Goal: Task Accomplishment & Management: Use online tool/utility

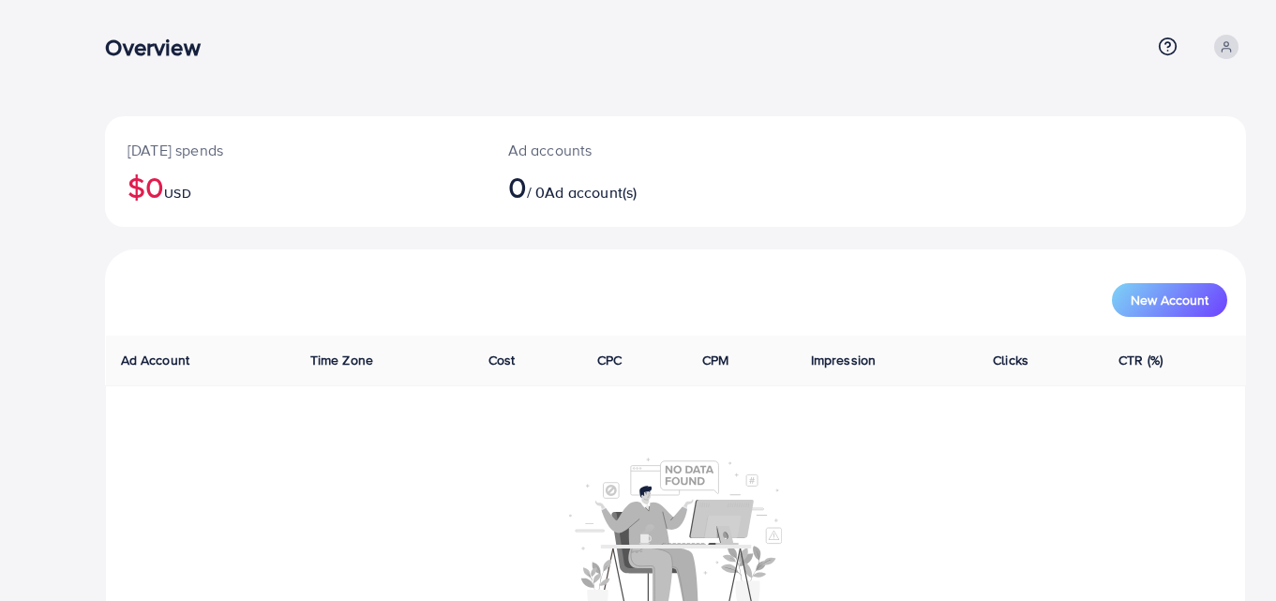
click at [353, 113] on div "Today's spends $0 USD Ad accounts 0 / 0 Ad account(s) New Account Ad Account Ti…" at bounding box center [675, 355] width 1201 height 711
click at [383, 92] on div "Today's spends $0 USD Ad accounts 0 / 0 Ad account(s) New Account Ad Account Ti…" at bounding box center [675, 355] width 1201 height 711
click at [385, 72] on div "Overview Help Center Contact Support Term and policy About Us Profile Log out" at bounding box center [675, 47] width 1141 height 51
drag, startPoint x: 391, startPoint y: 36, endPoint x: 663, endPoint y: 33, distance: 271.9
click at [659, 19] on nav "Overview Help Center Contact Support Term and policy About Us Profile Log out" at bounding box center [675, 46] width 1141 height 67
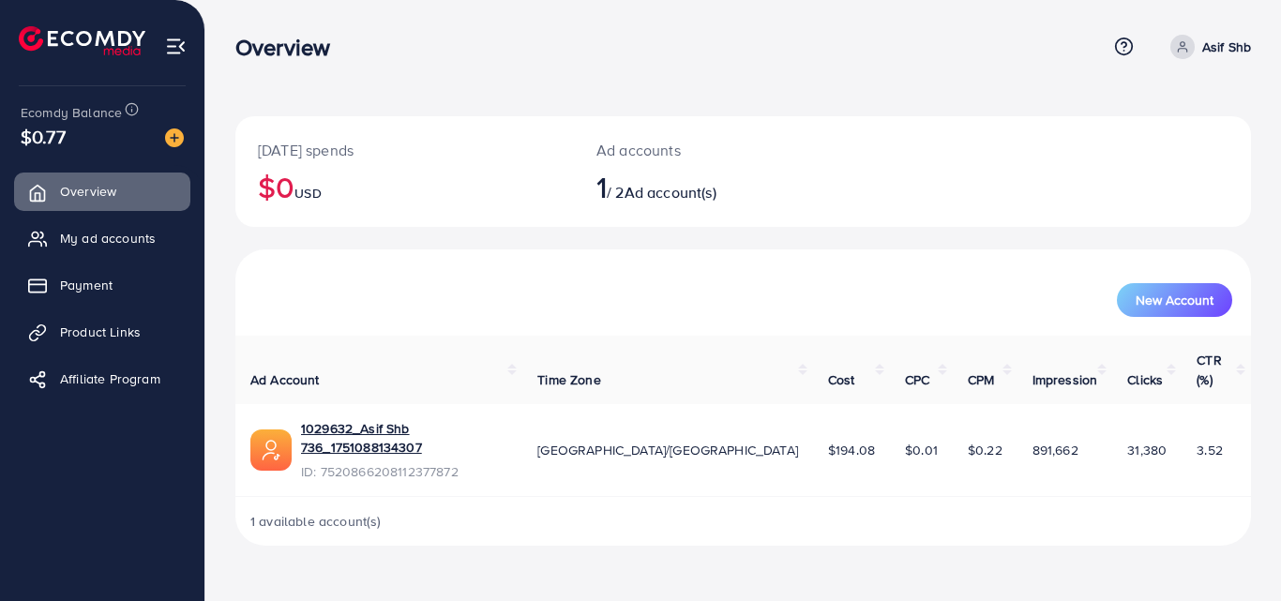
drag, startPoint x: 165, startPoint y: 1, endPoint x: 521, endPoint y: 66, distance: 362.0
click at [521, 66] on div "Overview Help Center Contact Support Term and policy About Us Asif Shb Profile …" at bounding box center [742, 47] width 1015 height 51
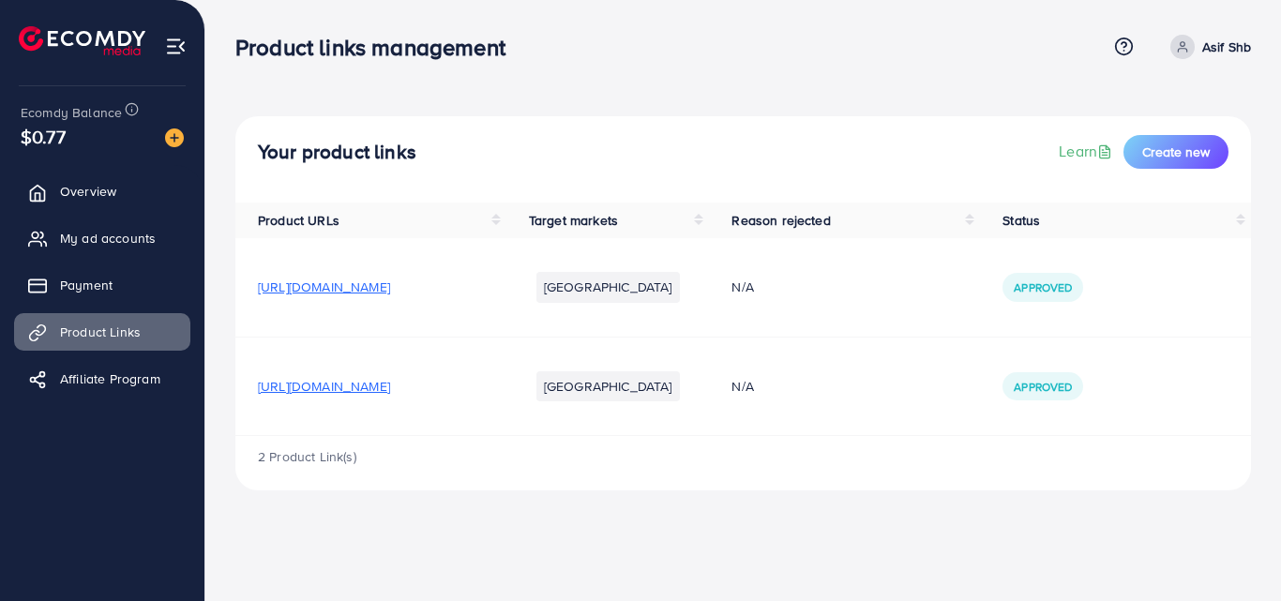
click at [384, 391] on span "https://1xvziz-nz.myshopify.com/products/kids-magic-book?utm_source=copyToPaste…" at bounding box center [324, 386] width 132 height 19
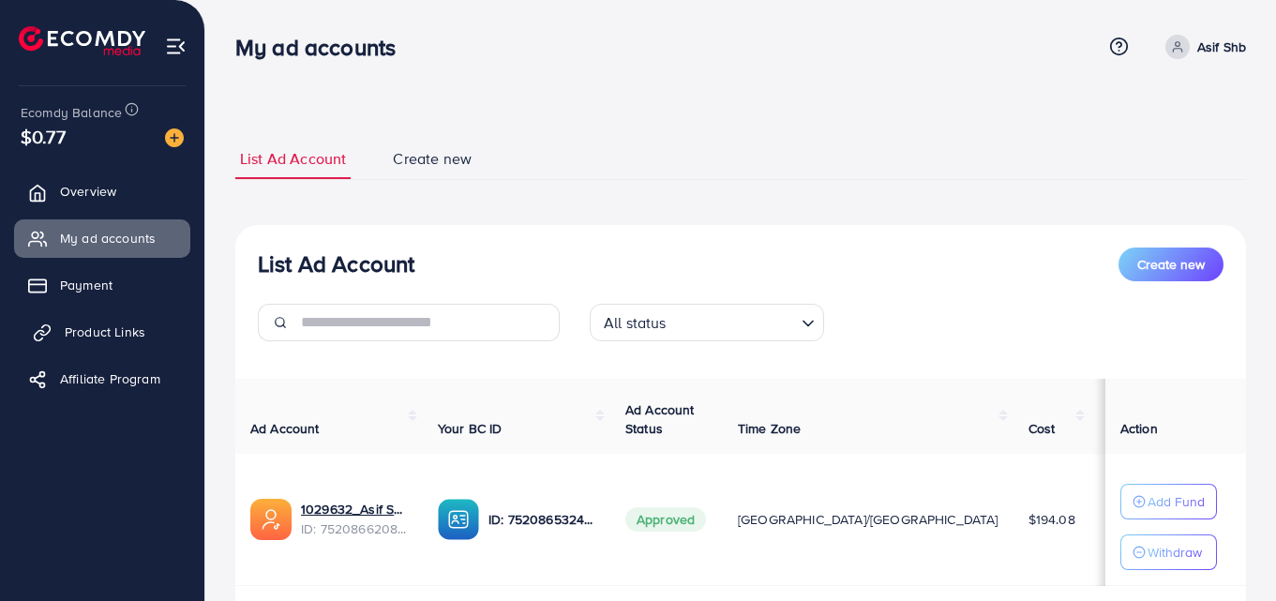
click at [122, 321] on link "Product Links" at bounding box center [102, 331] width 176 height 37
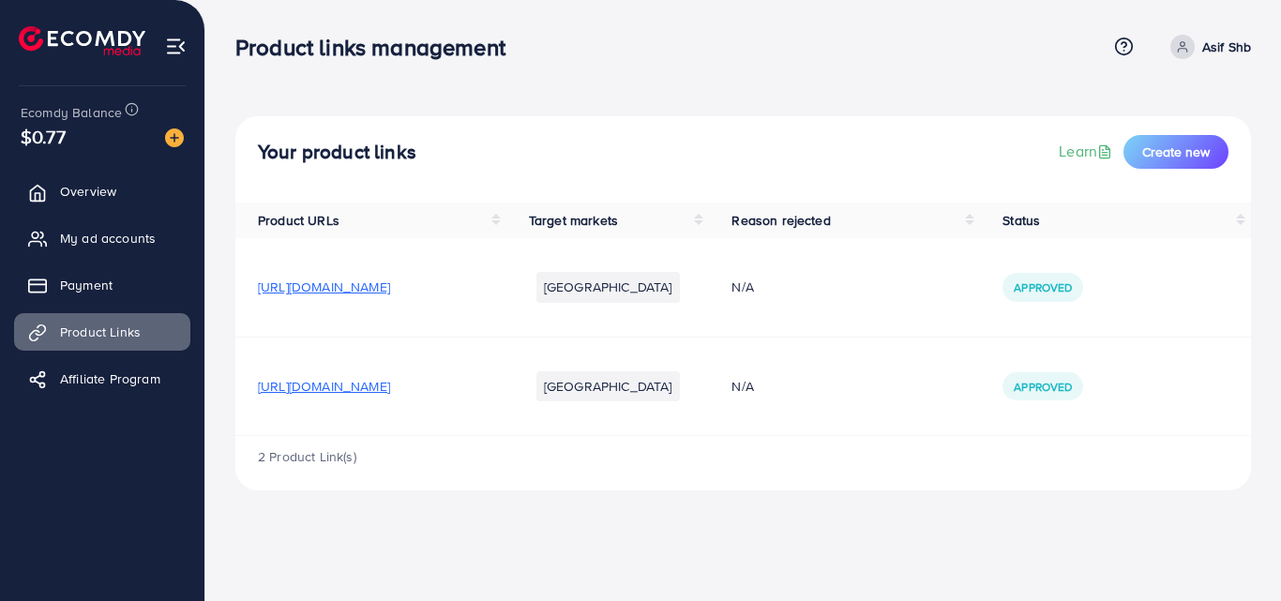
click at [390, 390] on span "[URL][DOMAIN_NAME]" at bounding box center [324, 386] width 132 height 19
click at [390, 389] on span "[URL][DOMAIN_NAME]" at bounding box center [324, 386] width 132 height 19
